Goal: Task Accomplishment & Management: Complete application form

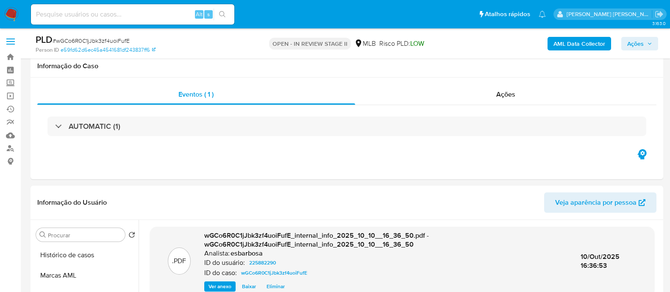
select select "10"
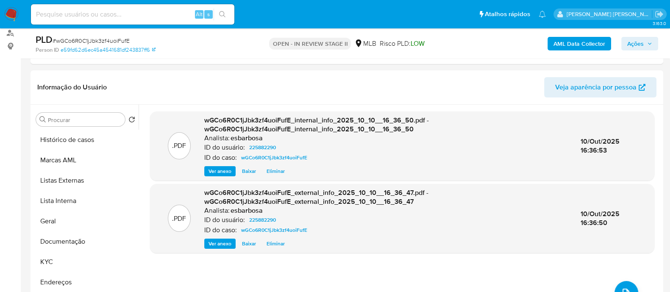
drag, startPoint x: 0, startPoint y: 0, endPoint x: 93, endPoint y: 38, distance: 100.5
click at [93, 38] on span "# wGCo6R0C1jJbk3zf4uoiFufE" at bounding box center [91, 40] width 77 height 8
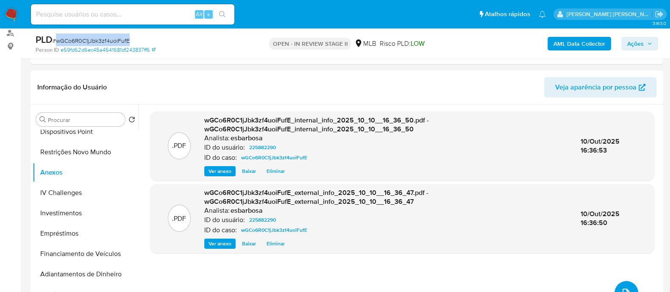
click at [93, 38] on span "# wGCo6R0C1jJbk3zf4uoiFufE" at bounding box center [91, 40] width 77 height 8
copy span "wGCo6R0C1jJbk3zf4uoiFufE"
click at [635, 44] on span "Ações" at bounding box center [635, 44] width 17 height 14
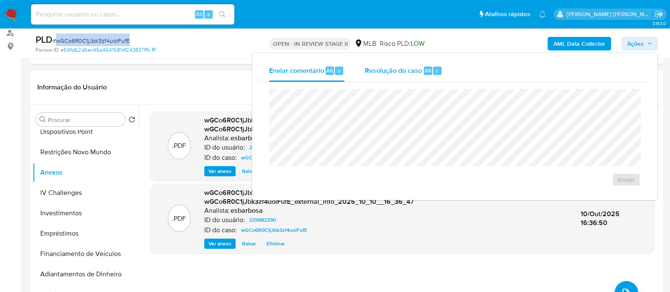
click at [392, 72] on span "Resolução do caso" at bounding box center [393, 70] width 57 height 10
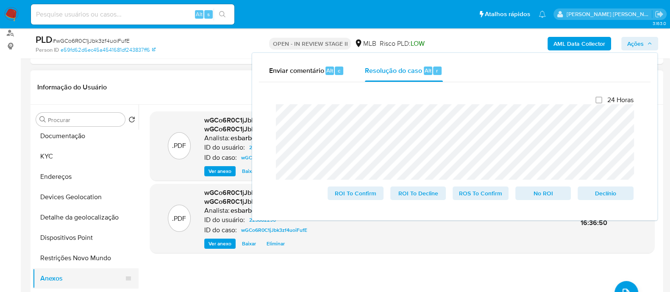
scroll to position [53, 0]
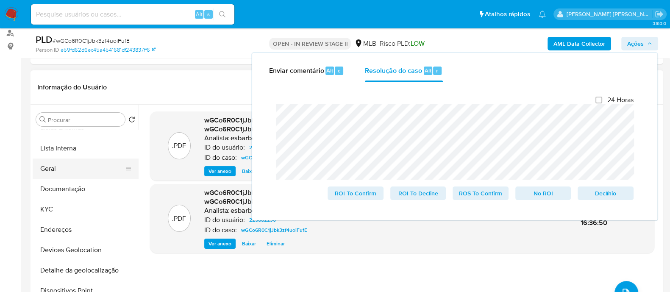
click at [73, 172] on button "Geral" at bounding box center [82, 168] width 99 height 20
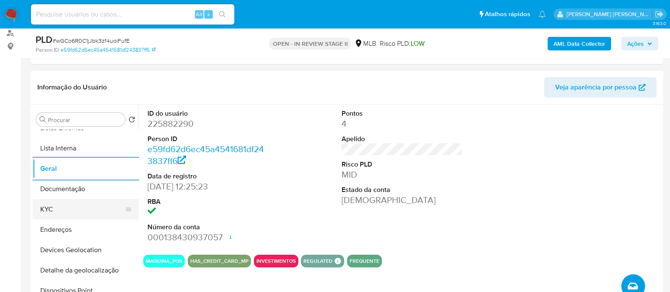
click at [79, 204] on button "KYC" at bounding box center [82, 209] width 99 height 20
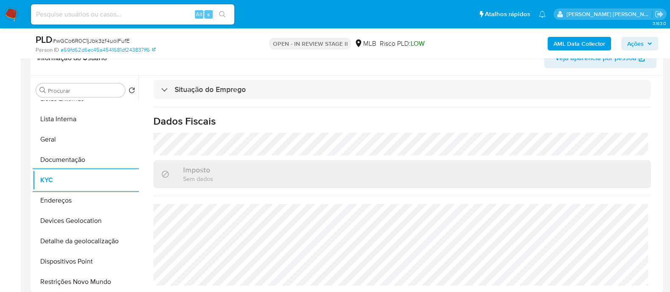
scroll to position [168, 0]
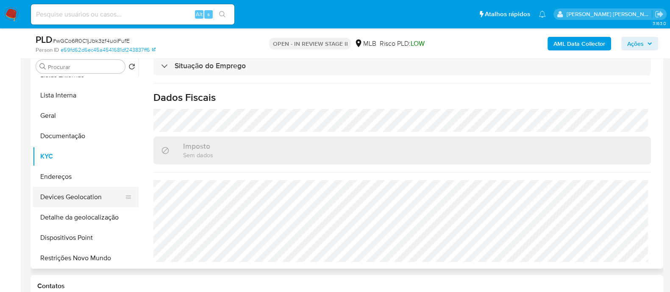
click at [85, 195] on button "Devices Geolocation" at bounding box center [82, 197] width 99 height 20
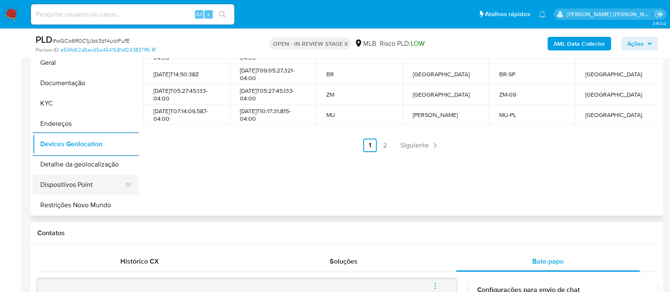
scroll to position [105, 0]
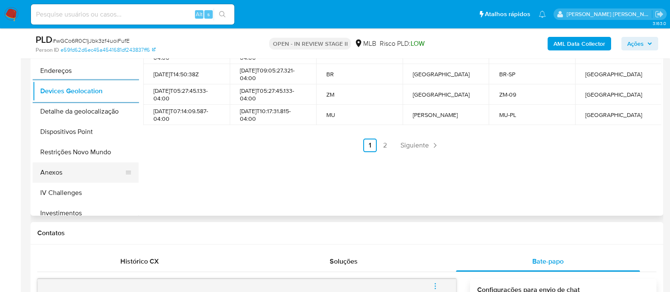
click at [73, 174] on button "Anexos" at bounding box center [82, 172] width 99 height 20
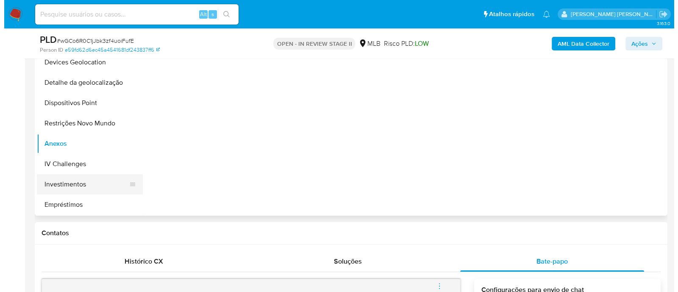
scroll to position [159, 0]
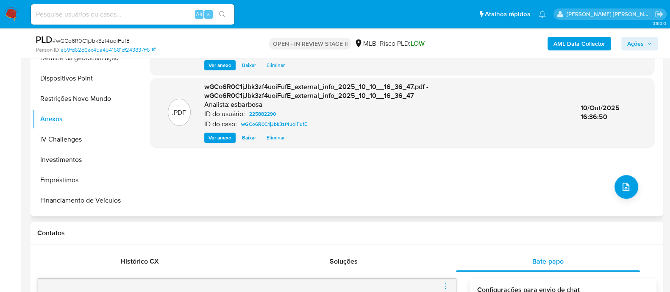
click at [424, 194] on div ".PDF wGCo6R0C1jJbk3zf4uoiFufE_internal_info_2025_10_10__16_36_50.pdf - wGCo6R0C…" at bounding box center [402, 107] width 504 height 203
click at [623, 188] on icon "upload-file" at bounding box center [625, 187] width 10 height 10
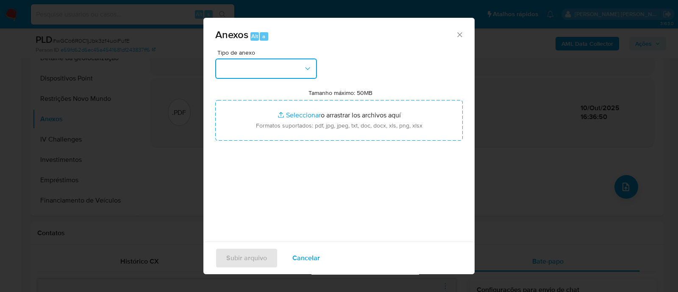
click at [273, 77] on button "button" at bounding box center [266, 68] width 102 height 20
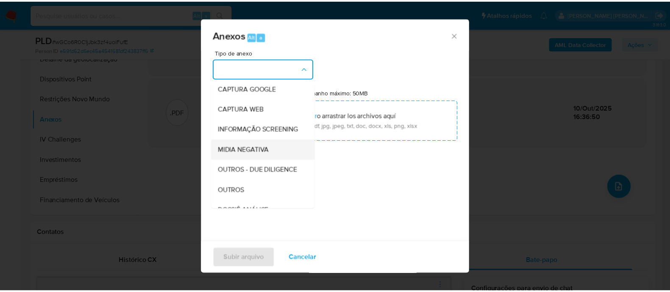
scroll to position [105, 0]
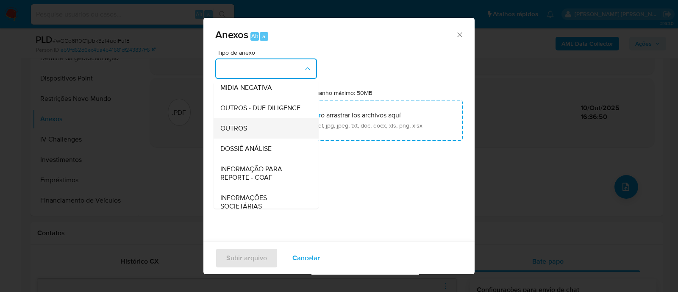
click at [233, 133] on span "OUTROS" at bounding box center [233, 128] width 27 height 8
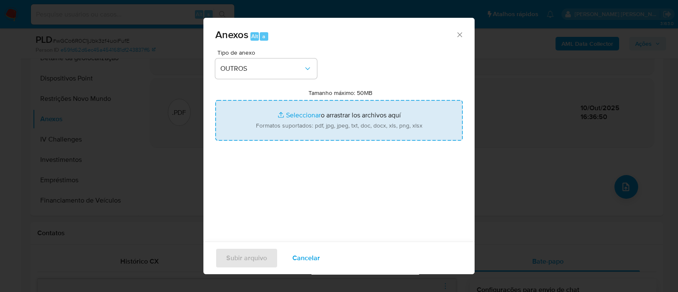
click at [302, 113] on input "Tamanho máximo: 50MB Seleccionar archivos" at bounding box center [338, 120] width 247 height 41
type input "C:\fakepath\Mulan 225882290_2025_10_09_17_40_20.xlsx"
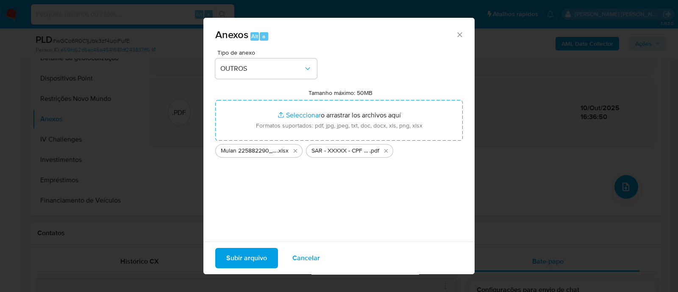
drag, startPoint x: 302, startPoint y: 113, endPoint x: 251, endPoint y: 257, distance: 152.6
click at [251, 257] on span "Subir arquivo" at bounding box center [246, 258] width 41 height 19
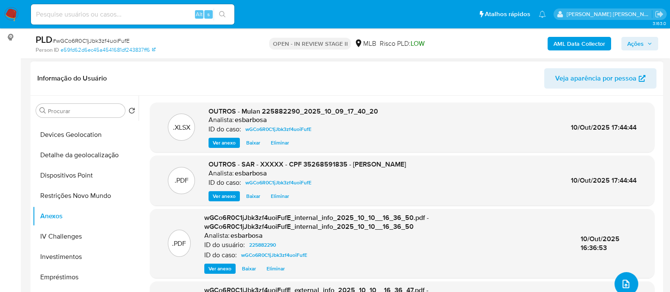
scroll to position [115, 0]
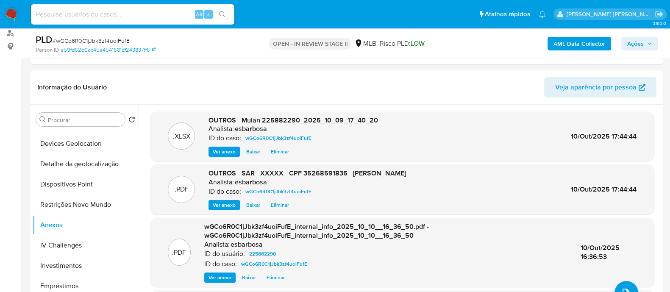
click at [631, 47] on span "Ações" at bounding box center [635, 44] width 17 height 14
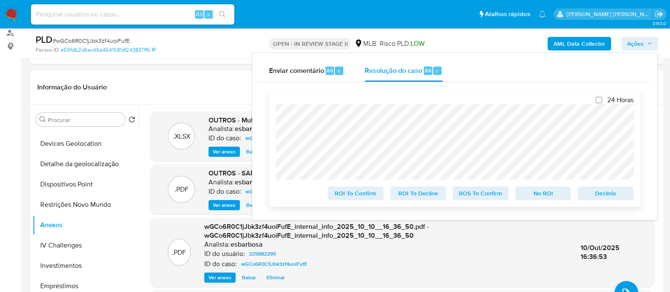
click at [485, 196] on span "ROS To Confirm" at bounding box center [480, 193] width 44 height 12
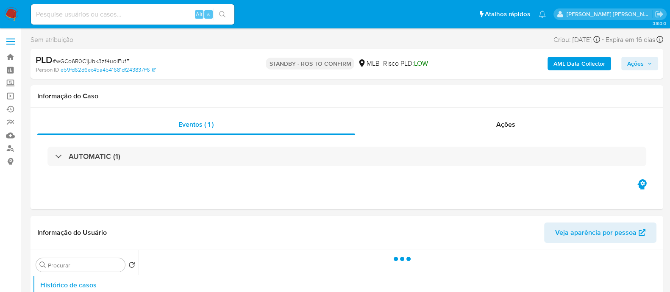
select select "10"
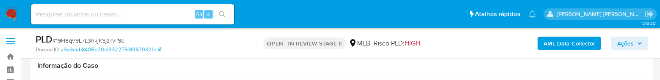
select select "10"
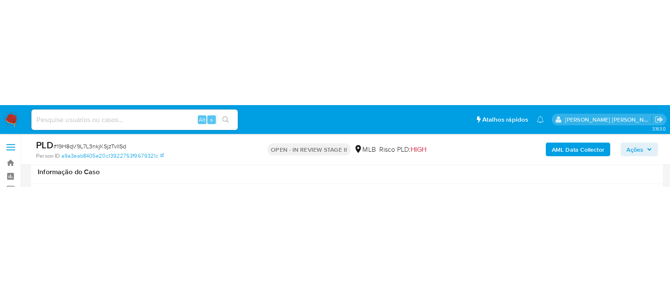
scroll to position [105, 0]
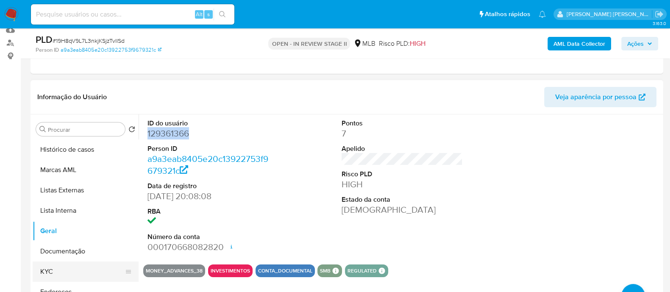
click at [53, 80] on button "KYC" at bounding box center [82, 271] width 99 height 20
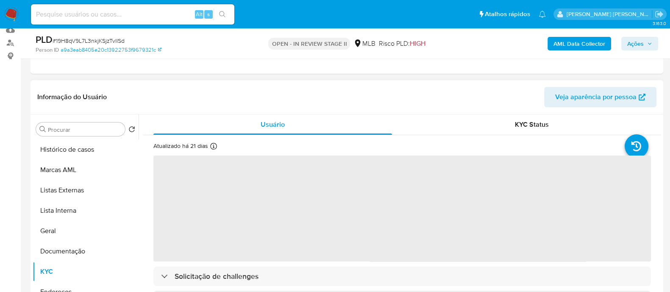
scroll to position [159, 0]
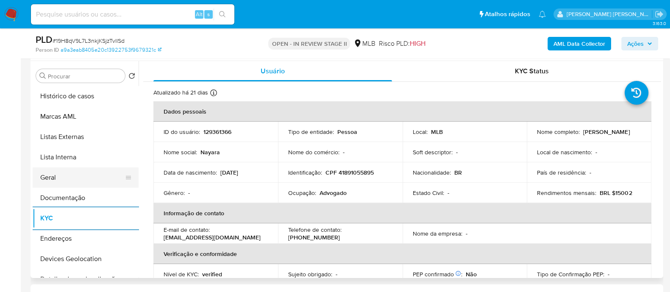
click at [54, 80] on button "Geral" at bounding box center [82, 177] width 99 height 20
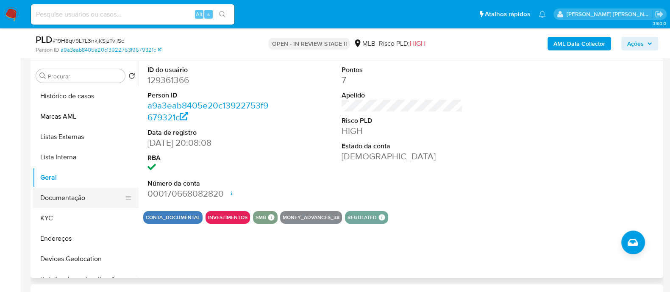
click at [69, 80] on button "Documentação" at bounding box center [82, 198] width 99 height 20
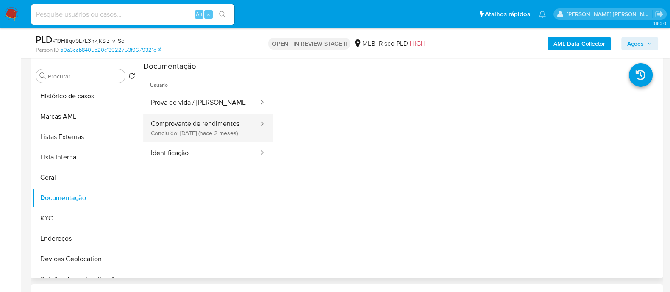
click at [208, 80] on button "Comprovante de rendimentos Concluído: 11/08/2025 (hace 2 meses)" at bounding box center [201, 128] width 116 height 29
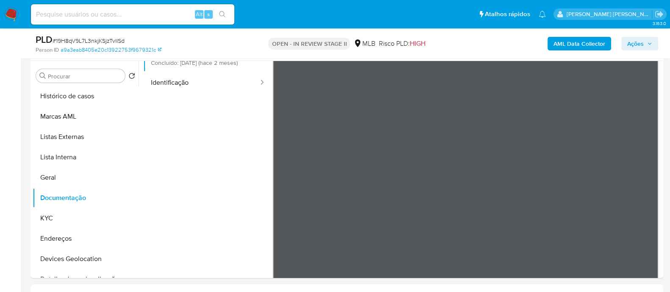
scroll to position [71, 0]
click at [56, 80] on button "KYC" at bounding box center [82, 218] width 99 height 20
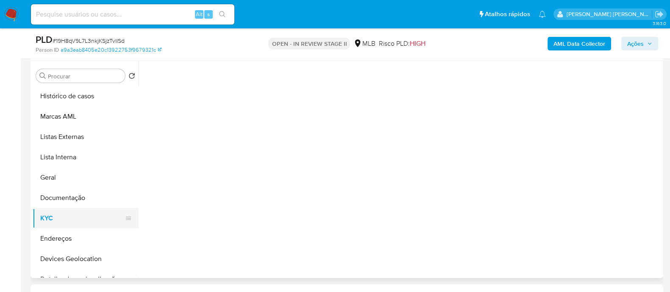
scroll to position [0, 0]
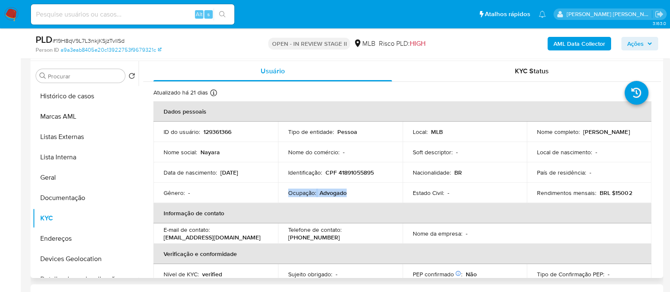
drag, startPoint x: 349, startPoint y: 194, endPoint x: 288, endPoint y: 195, distance: 61.4
click at [288, 80] on div "Ocupação : Advogado" at bounding box center [340, 193] width 104 height 8
copy div "Ocupação : Advogado"
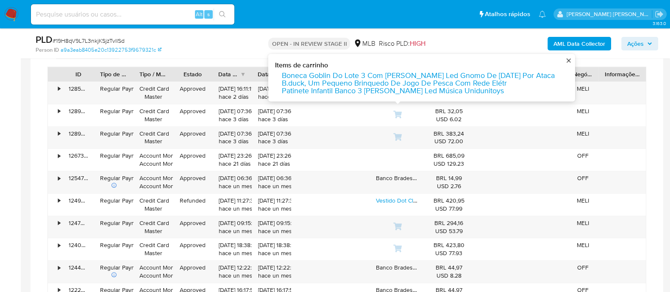
scroll to position [688, 0]
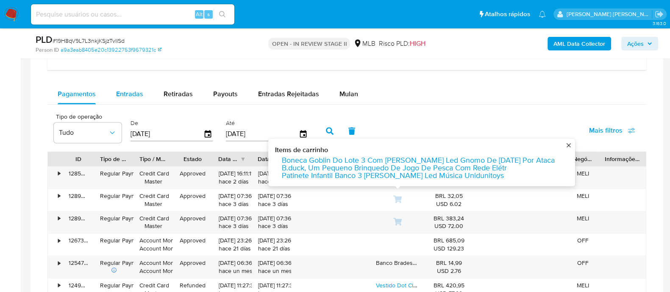
click at [130, 80] on span "Entradas" at bounding box center [129, 94] width 27 height 10
select select "10"
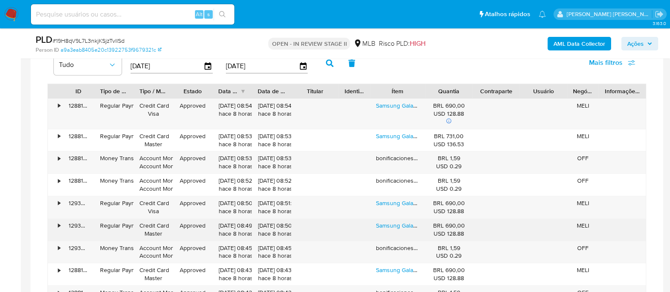
scroll to position [741, 0]
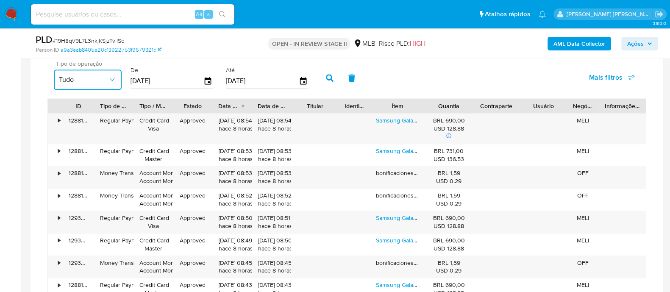
click at [114, 80] on icon "button" at bounding box center [112, 79] width 8 height 8
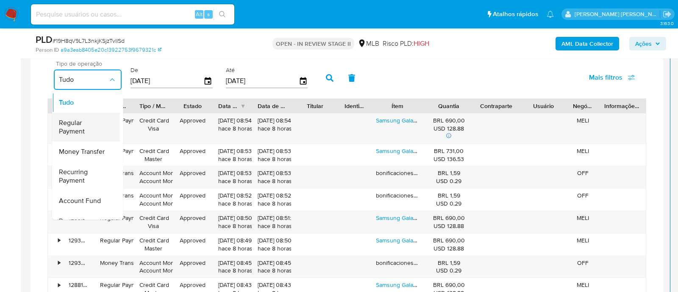
click at [85, 80] on span "Regular Payment" at bounding box center [83, 127] width 49 height 17
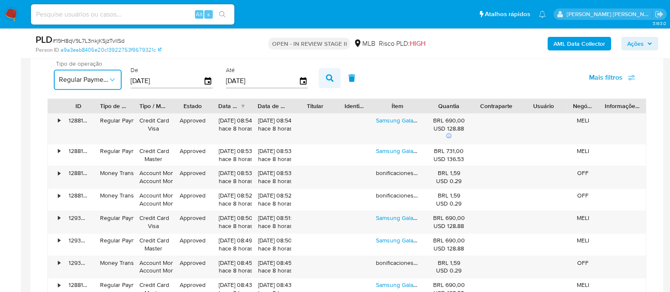
click at [326, 75] on icon "button" at bounding box center [330, 78] width 8 height 8
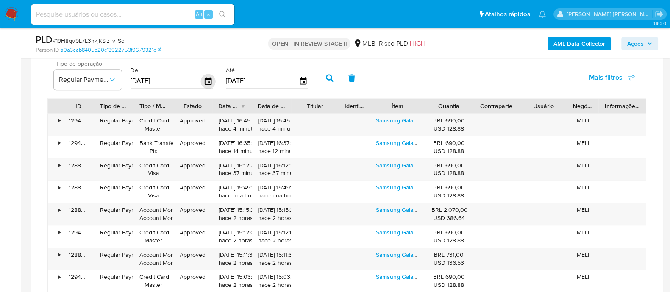
click at [205, 80] on icon "button" at bounding box center [208, 81] width 15 height 15
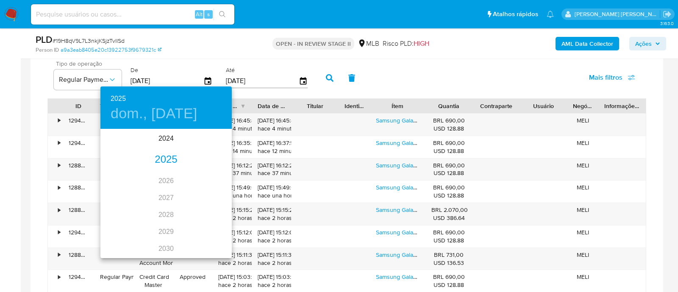
click at [171, 80] on div "2025" at bounding box center [165, 159] width 131 height 17
click at [167, 80] on div "ago." at bounding box center [166, 210] width 44 height 32
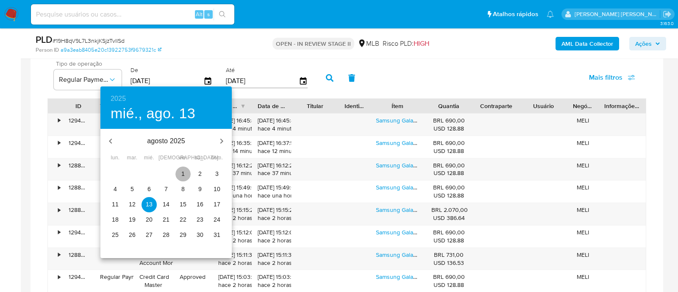
click at [184, 80] on p "1" at bounding box center [182, 173] width 3 height 8
type input "01/08/2025"
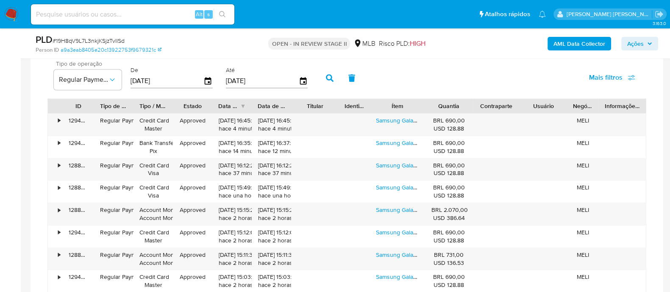
click at [331, 79] on button "button" at bounding box center [329, 78] width 22 height 20
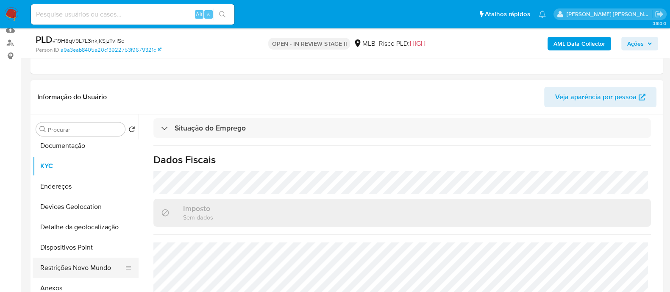
scroll to position [159, 0]
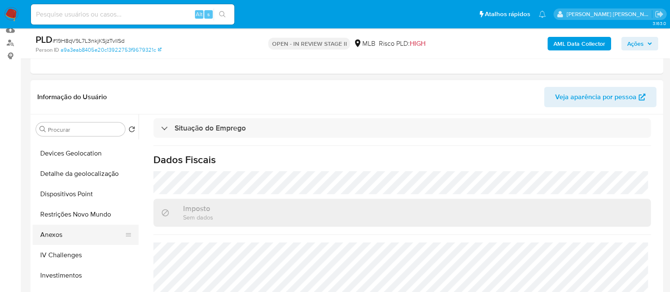
click at [85, 80] on button "Anexos" at bounding box center [82, 234] width 99 height 20
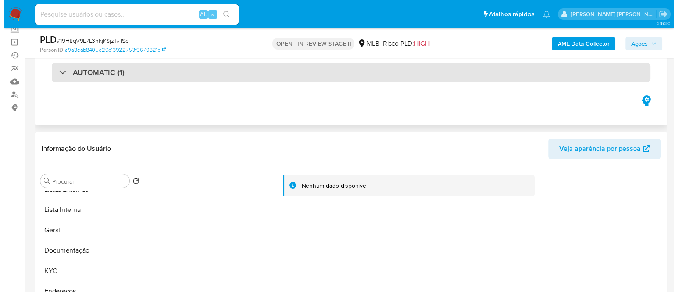
scroll to position [53, 0]
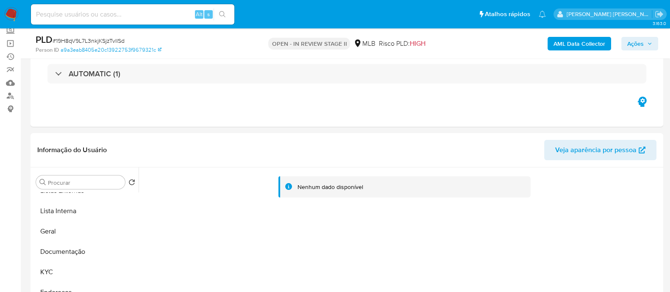
click at [562, 41] on b "AML Data Collector" at bounding box center [579, 44] width 52 height 14
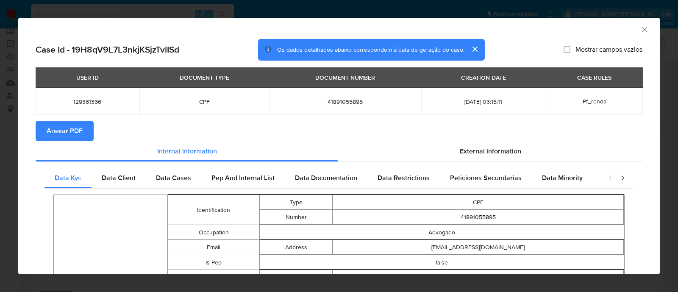
click at [61, 80] on span "Anexar PDF" at bounding box center [65, 131] width 36 height 19
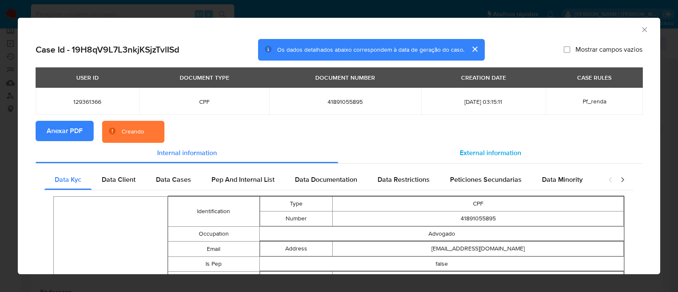
click at [487, 80] on span "External information" at bounding box center [490, 153] width 61 height 10
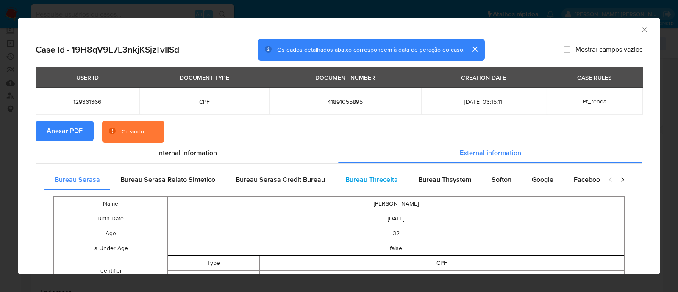
click at [388, 80] on span "Bureau Threceita" at bounding box center [371, 179] width 53 height 10
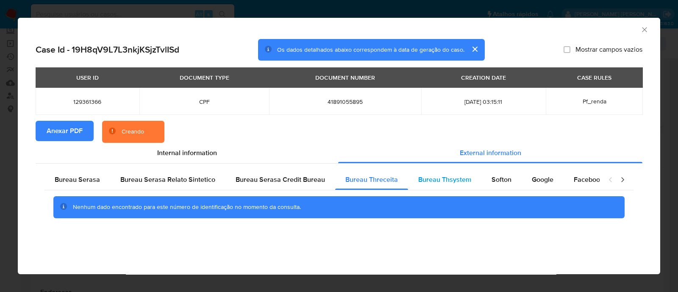
click at [427, 80] on span "Bureau Thsystem" at bounding box center [444, 179] width 53 height 10
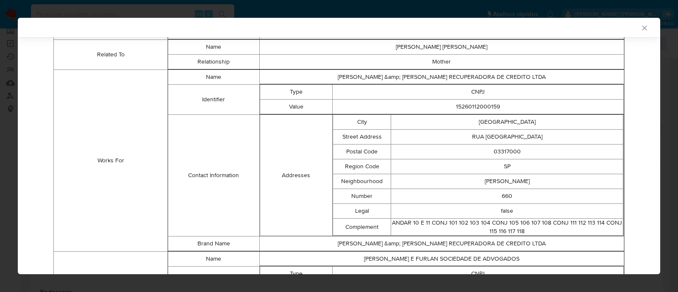
scroll to position [631, 0]
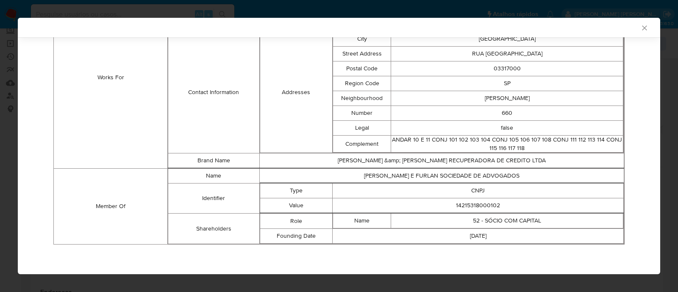
click at [473, 80] on td "14215318000102" at bounding box center [477, 205] width 291 height 15
click at [470, 80] on td "14215318000102" at bounding box center [477, 205] width 291 height 15
copy td "14215318000102"
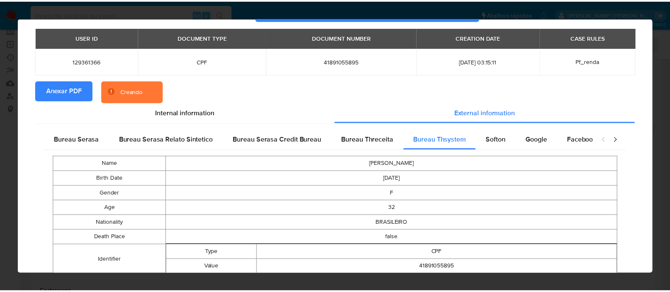
scroll to position [0, 0]
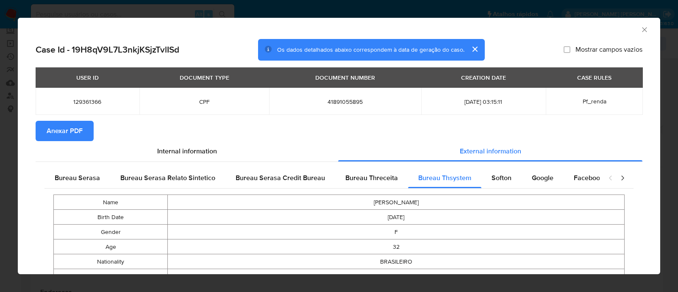
click at [640, 29] on icon "Fechar a janela" at bounding box center [644, 29] width 8 height 8
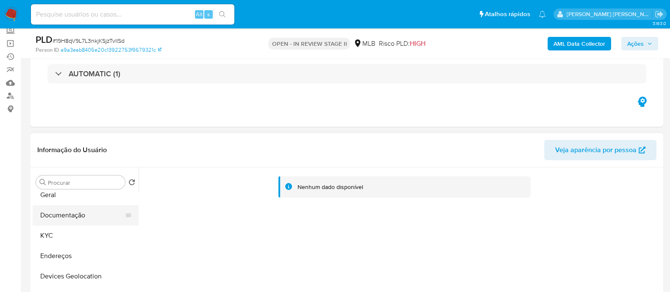
scroll to position [105, 0]
click at [55, 80] on button "KYC" at bounding box center [82, 219] width 99 height 20
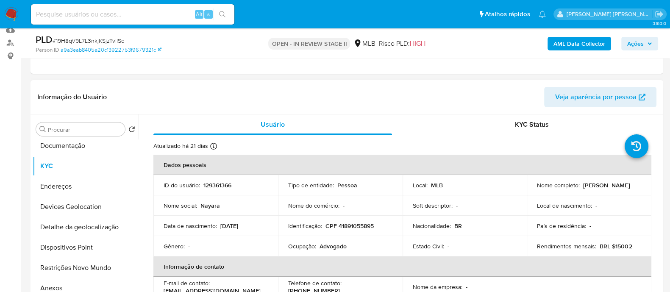
drag, startPoint x: 599, startPoint y: 188, endPoint x: 535, endPoint y: 188, distance: 64.4
click at [537, 80] on div "Nome completo : Nayara Teixeira Ferreira" at bounding box center [589, 185] width 104 height 8
copy p "Nayara Teixeira Ferreira"
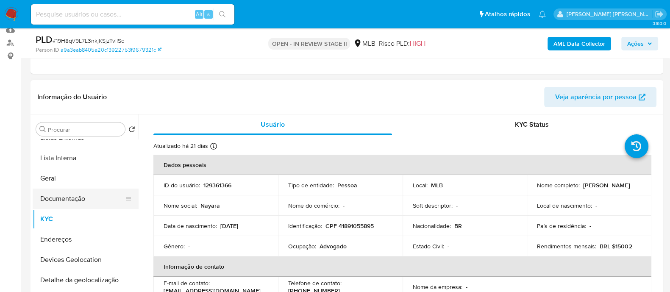
click at [81, 80] on button "Documentação" at bounding box center [82, 198] width 99 height 20
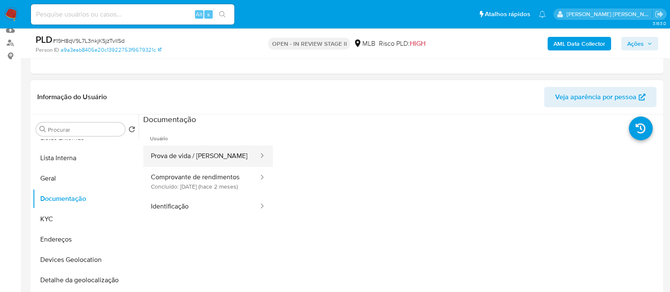
click at [163, 80] on button "Prova de vida / Selfie" at bounding box center [201, 156] width 116 height 22
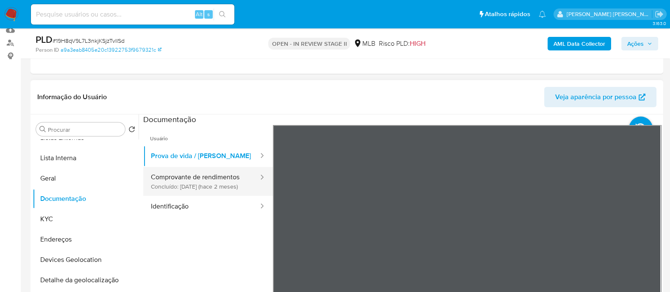
click at [205, 80] on button "Comprovante de rendimentos Concluído: 11/08/2025 (hace 2 meses)" at bounding box center [201, 181] width 116 height 29
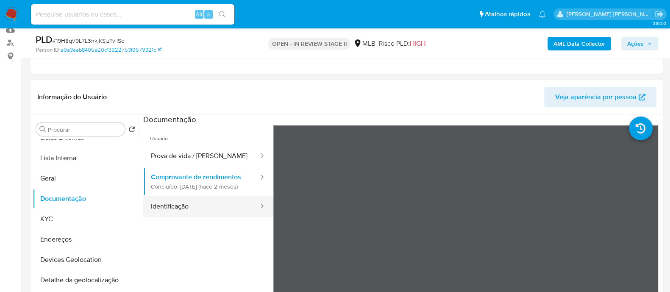
click at [197, 80] on button "Identificação" at bounding box center [201, 207] width 116 height 22
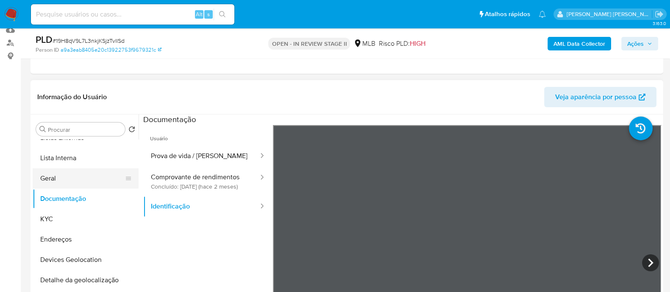
click at [72, 80] on button "Geral" at bounding box center [82, 178] width 99 height 20
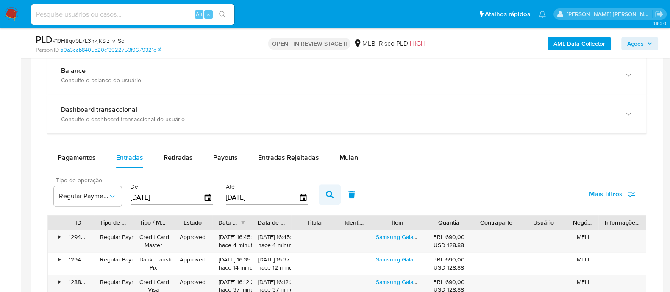
scroll to position [741, 0]
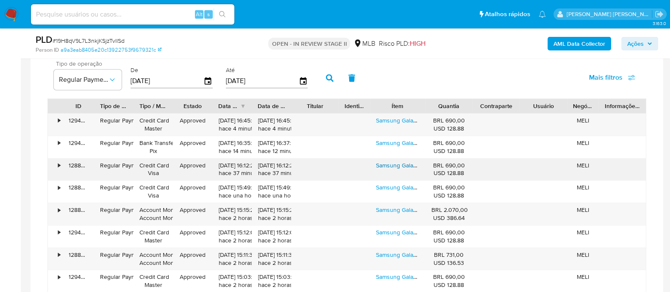
click at [381, 80] on link "Samsung Galaxy Tab A9 Graphite 64gb 4gb Ram Cor Cinza" at bounding box center [453, 165] width 155 height 8
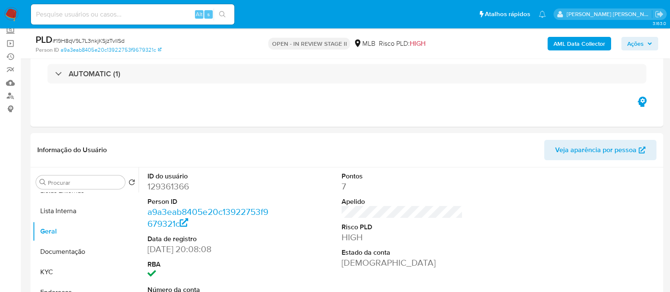
scroll to position [318, 0]
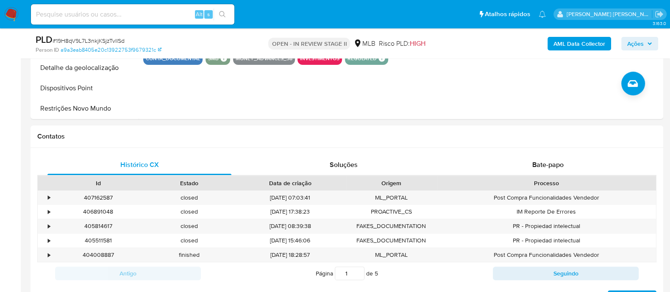
click at [634, 41] on span "Ações" at bounding box center [635, 44] width 17 height 14
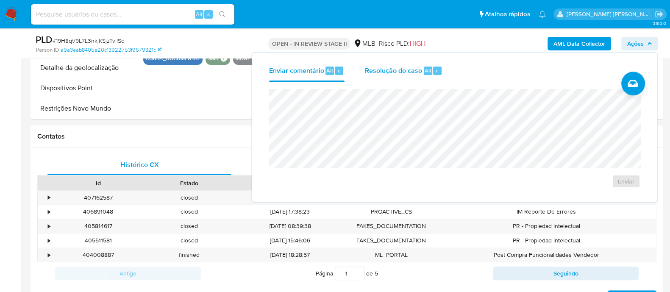
click at [407, 77] on div "Resolução do caso Alt r" at bounding box center [404, 71] width 78 height 22
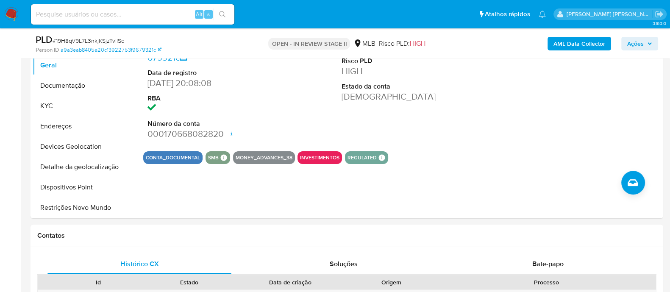
scroll to position [159, 0]
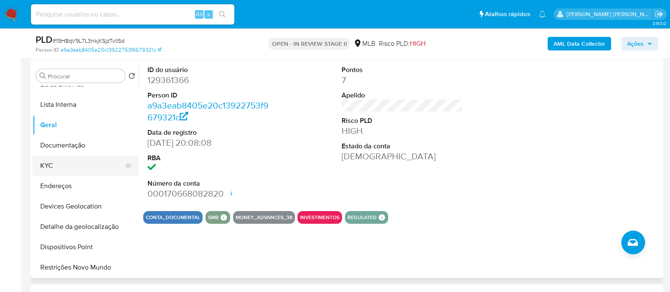
click at [55, 80] on button "KYC" at bounding box center [82, 165] width 99 height 20
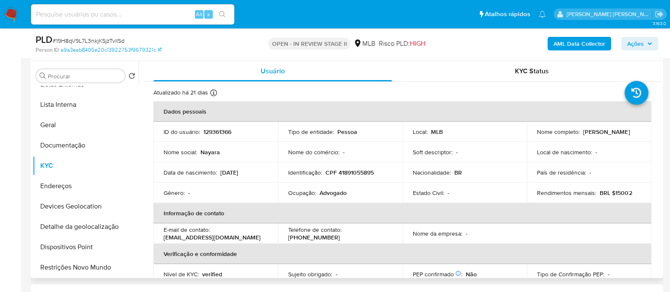
click at [583, 80] on td "Nome completo : Nayara Teixeira Ferreira" at bounding box center [588, 132] width 125 height 20
click at [583, 80] on p "Nayara Teixeira Ferreira" at bounding box center [606, 132] width 47 height 8
click at [593, 80] on p "Nayara Teixeira Ferreira" at bounding box center [606, 132] width 47 height 8
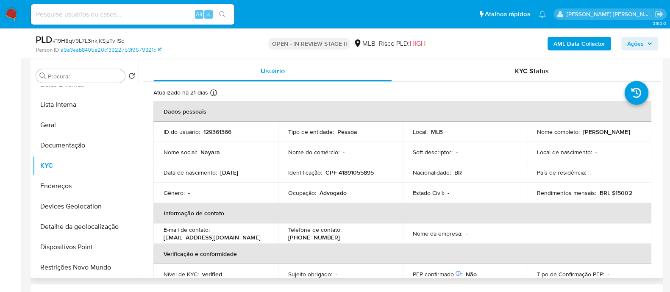
drag, startPoint x: 597, startPoint y: 138, endPoint x: 533, endPoint y: 139, distance: 64.0
click at [533, 80] on td "Nome completo : Nayara Teixeira Ferreira" at bounding box center [588, 132] width 125 height 20
copy p "Nayara Teixeira Ferreira"
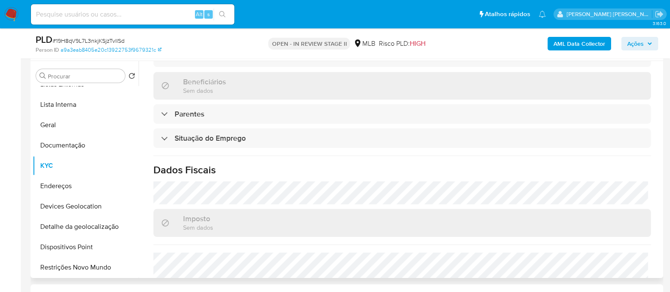
scroll to position [368, 0]
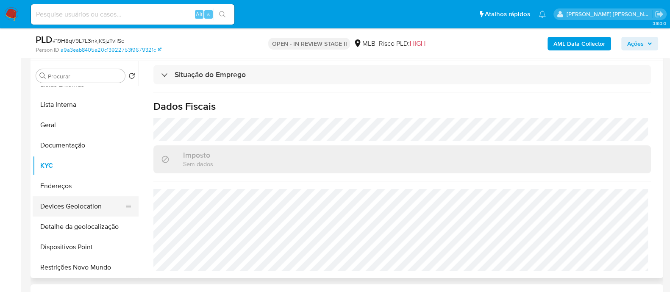
click at [90, 80] on button "Devices Geolocation" at bounding box center [82, 206] width 99 height 20
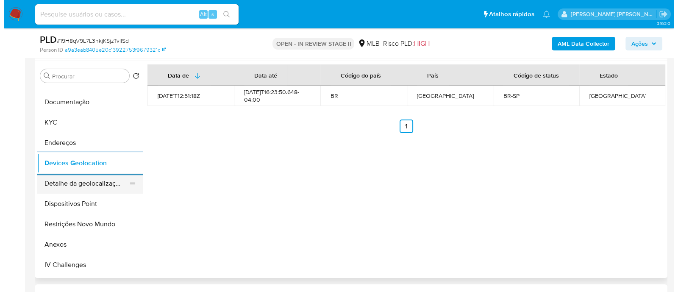
scroll to position [105, 0]
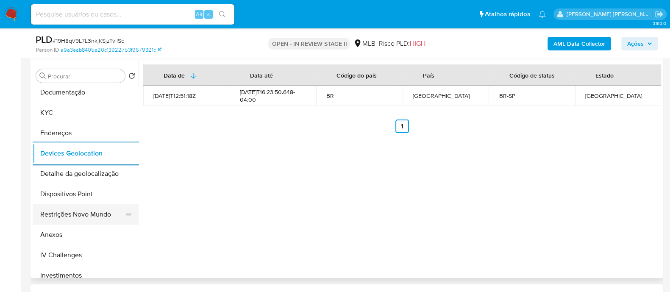
click at [83, 80] on button "Restrições Novo Mundo" at bounding box center [82, 214] width 99 height 20
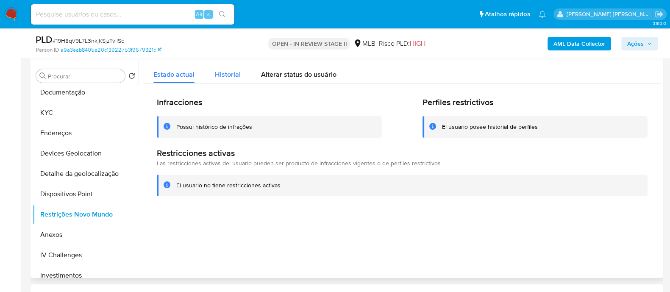
click at [227, 72] on span "Historial" at bounding box center [228, 74] width 26 height 10
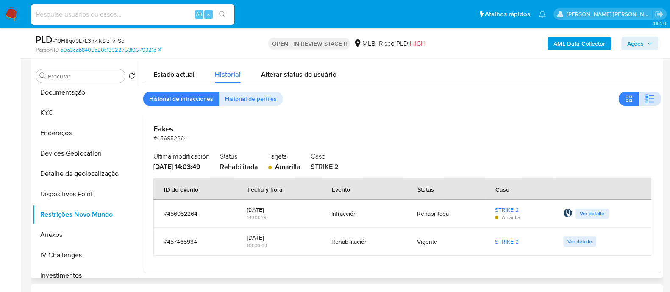
click at [651, 80] on button "button" at bounding box center [650, 99] width 22 height 14
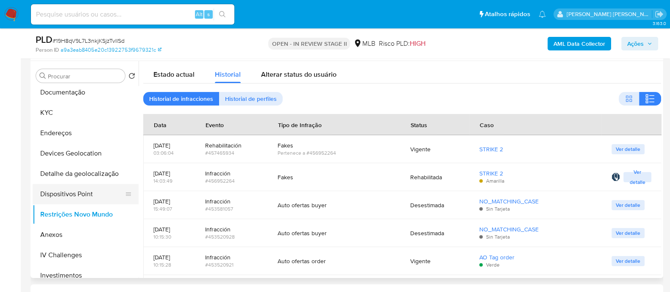
click at [97, 80] on button "Dispositivos Point" at bounding box center [82, 194] width 99 height 20
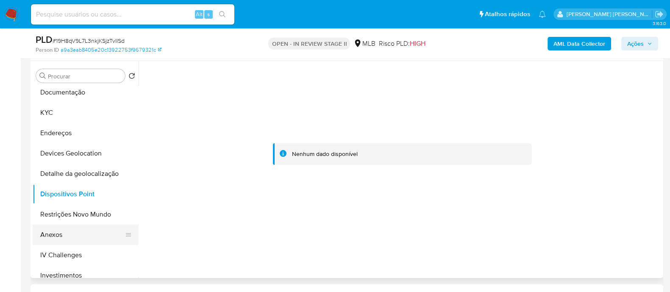
click at [74, 80] on button "Anexos" at bounding box center [82, 234] width 99 height 20
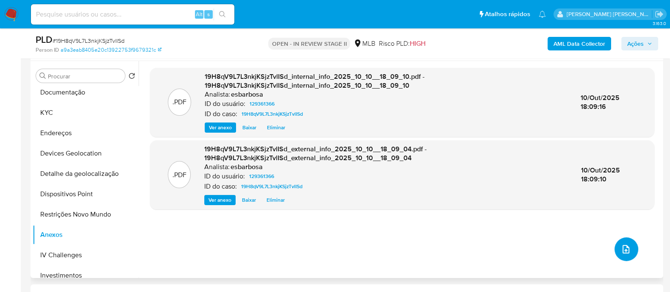
click at [620, 80] on icon "upload-file" at bounding box center [625, 249] width 10 height 10
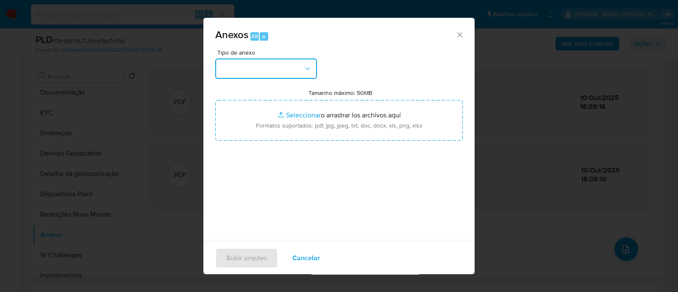
click at [296, 64] on button "button" at bounding box center [266, 68] width 102 height 20
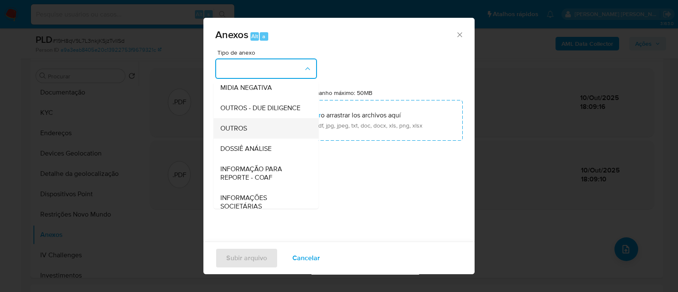
click at [245, 80] on span "OUTROS" at bounding box center [233, 128] width 27 height 8
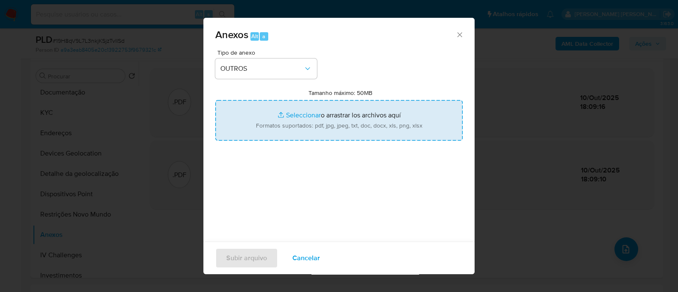
click at [299, 80] on input "Tamanho máximo: 50MB Seleccionar archivos" at bounding box center [338, 120] width 247 height 41
type input "C:\fakepath\SAR - XXXXX - CPF 41891055895 - NAYARA TEIXEIRA FERREIRA.pdf"
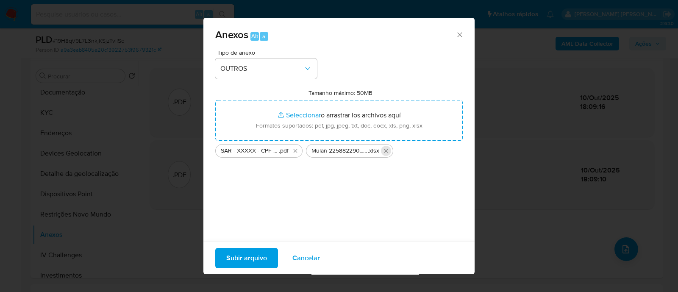
click at [386, 80] on icon "Eliminar Mulan 225882290_2025_10_09_17_40_20.xlsx" at bounding box center [386, 151] width 4 height 4
click at [251, 80] on span "Subir arquivo" at bounding box center [246, 258] width 41 height 19
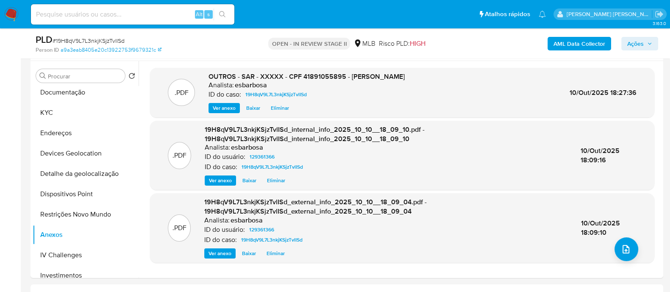
click at [629, 45] on span "Ações" at bounding box center [635, 44] width 17 height 14
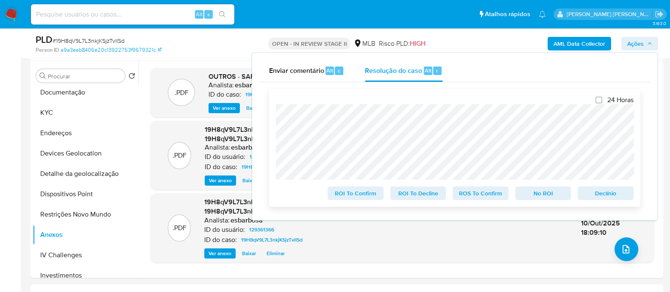
click at [472, 80] on span "ROS To Confirm" at bounding box center [480, 193] width 44 height 12
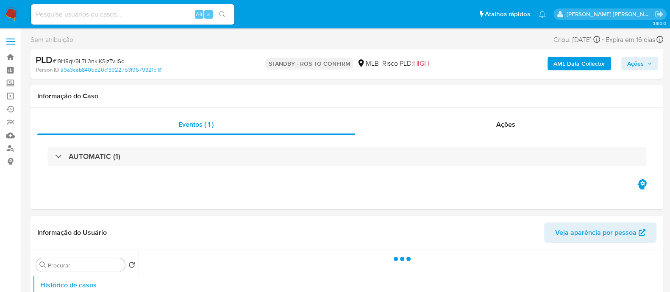
select select "10"
